Goal: Transaction & Acquisition: Purchase product/service

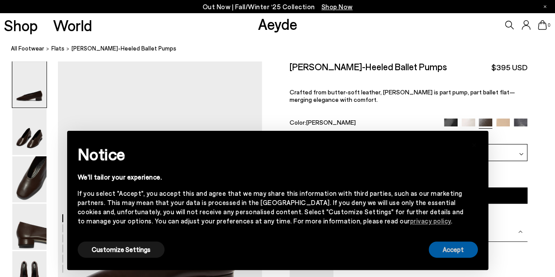
click at [445, 247] on button "Accept" at bounding box center [453, 249] width 49 height 16
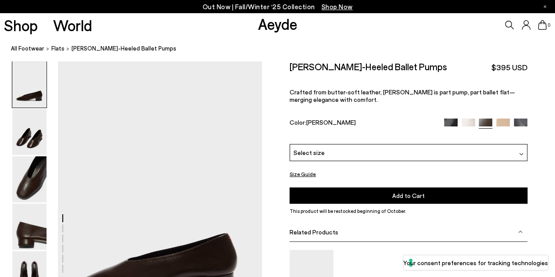
click at [386, 151] on div "Select size" at bounding box center [409, 152] width 238 height 17
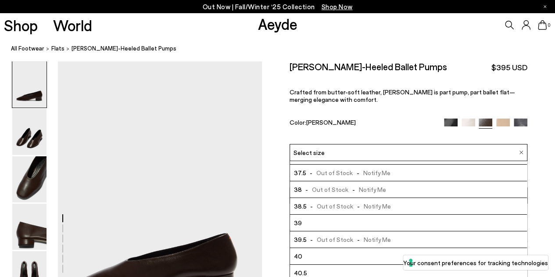
scroll to position [48, 0]
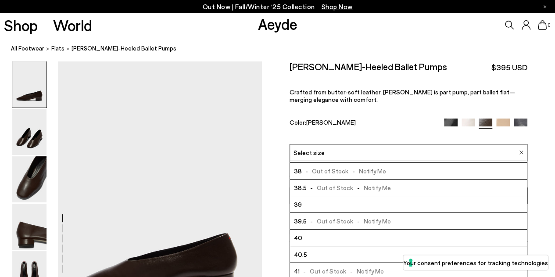
click at [365, 101] on p "Crafted from butter-soft leather, Delia is part pump, part ballet flat—merging …" at bounding box center [409, 95] width 238 height 15
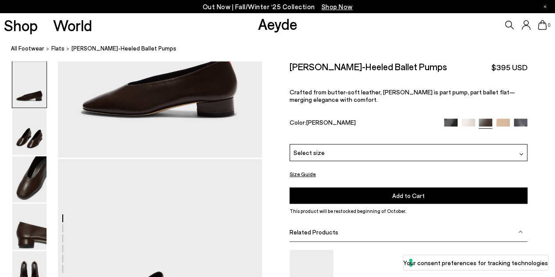
scroll to position [88, 0]
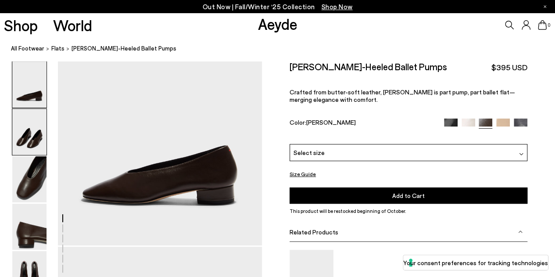
click at [36, 139] on img at bounding box center [29, 132] width 34 height 46
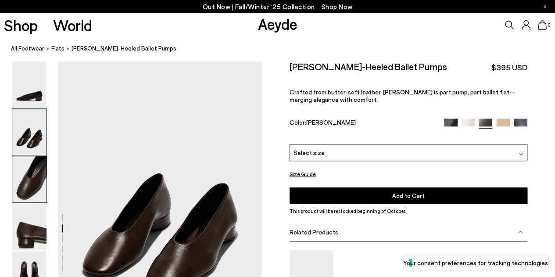
click at [43, 180] on img at bounding box center [29, 179] width 34 height 46
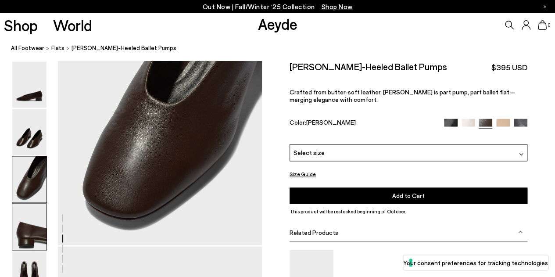
click at [26, 227] on img at bounding box center [29, 227] width 34 height 46
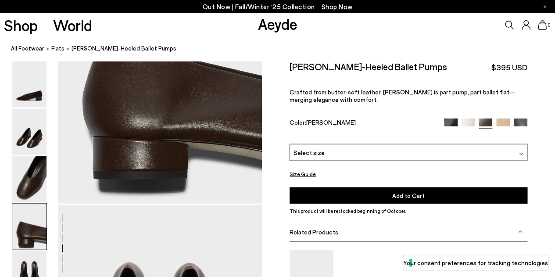
click at [26, 230] on img at bounding box center [29, 227] width 34 height 46
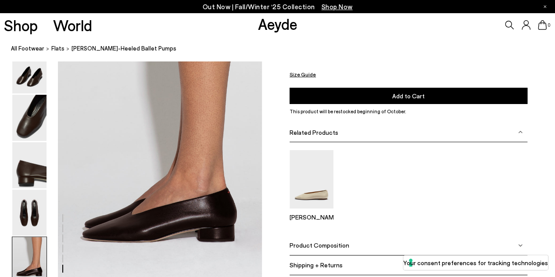
scroll to position [1435, 0]
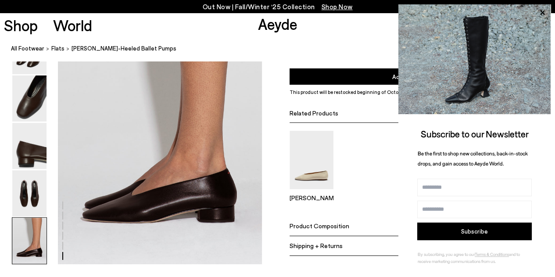
click at [386, 165] on div "[PERSON_NAME]" at bounding box center [409, 169] width 238 height 78
click at [538, 8] on icon at bounding box center [542, 12] width 11 height 11
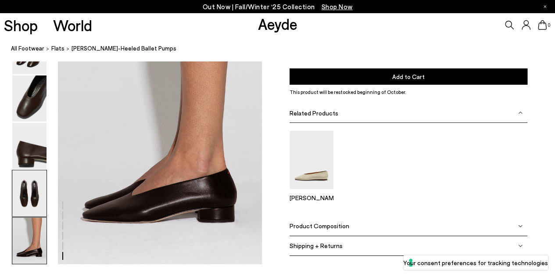
click at [29, 190] on img at bounding box center [29, 193] width 34 height 46
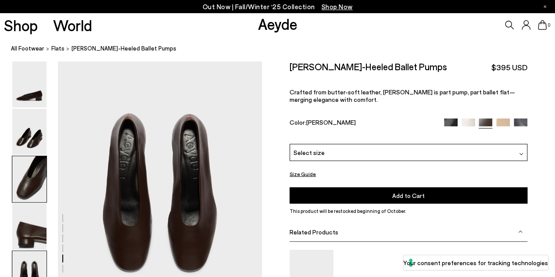
scroll to position [1093, 0]
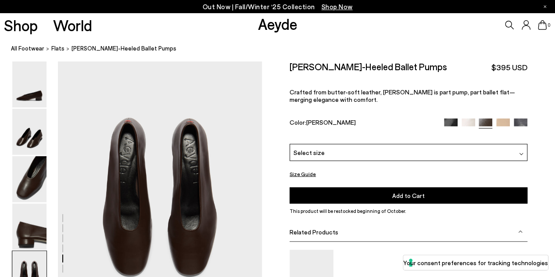
click at [452, 121] on img at bounding box center [451, 126] width 14 height 14
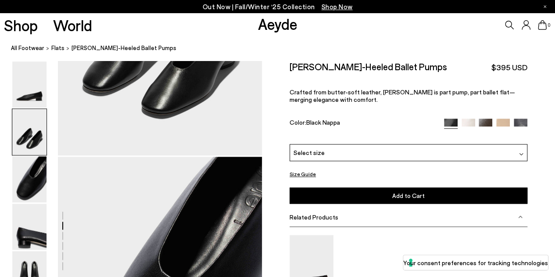
click at [38, 131] on img at bounding box center [29, 132] width 34 height 46
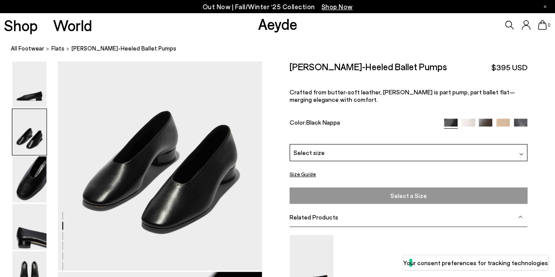
scroll to position [306, 0]
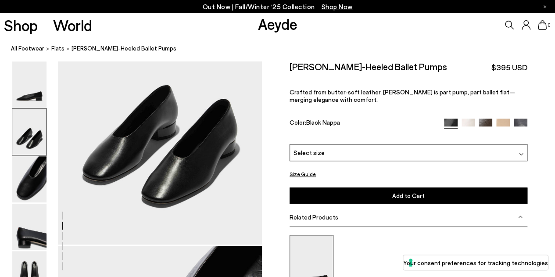
click at [322, 259] on img at bounding box center [312, 264] width 44 height 58
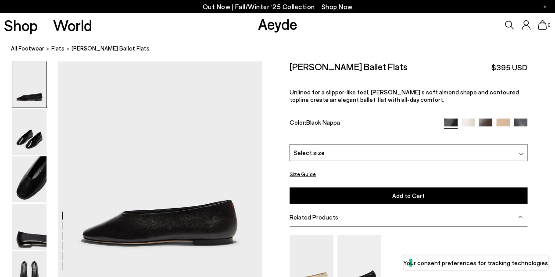
click at [484, 122] on img at bounding box center [486, 126] width 14 height 14
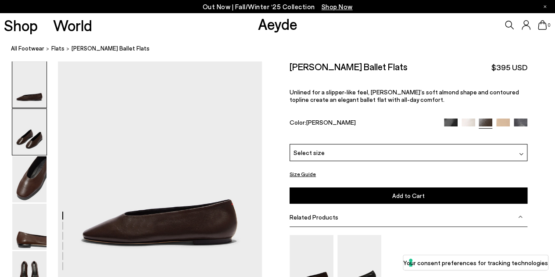
click at [29, 144] on img at bounding box center [29, 132] width 34 height 46
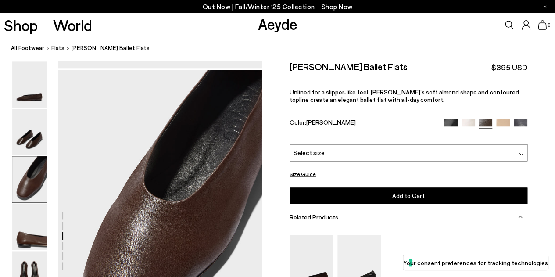
scroll to position [525, 0]
